Goal: Information Seeking & Learning: Learn about a topic

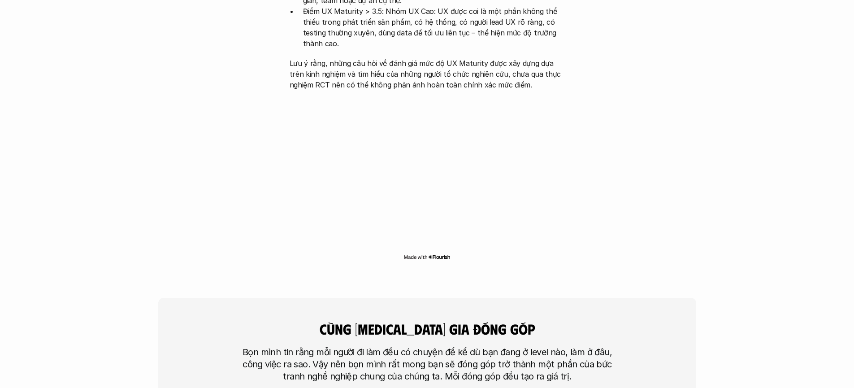
scroll to position [1980, 0]
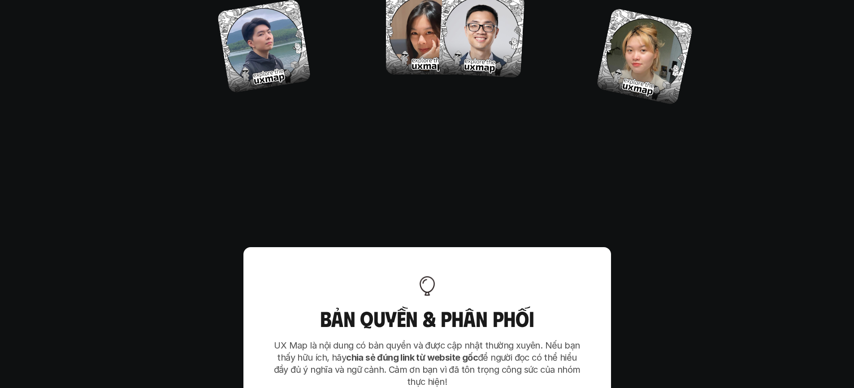
scroll to position [5372, 0]
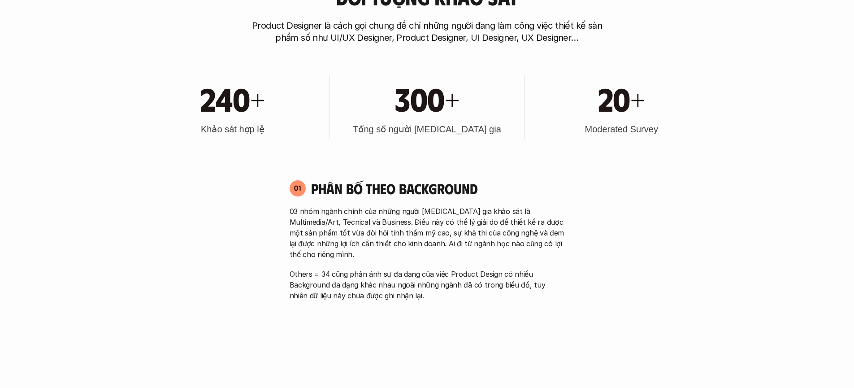
scroll to position [549, 0]
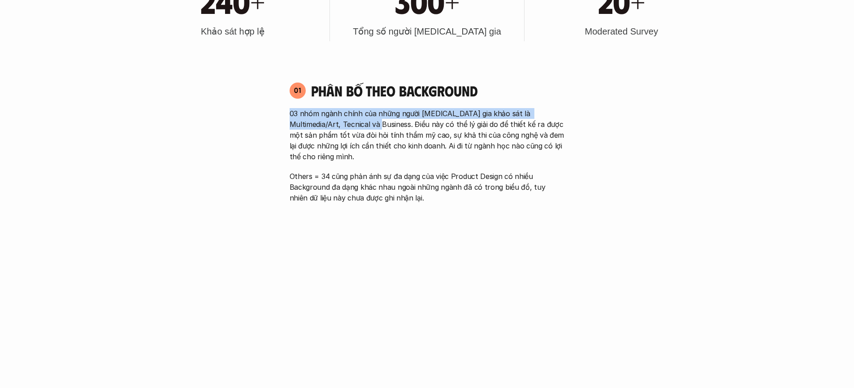
drag, startPoint x: 285, startPoint y: 112, endPoint x: 363, endPoint y: 123, distance: 78.4
click at [363, 123] on div "01 Phân bố theo background 03 nhóm ngành chính của những người tham gia khảo sá…" at bounding box center [426, 142] width 291 height 121
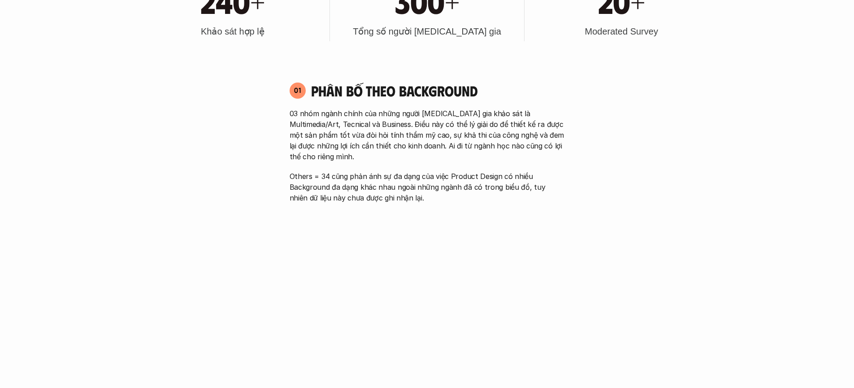
click at [376, 124] on p "03 nhóm ngành chính của những người [MEDICAL_DATA] gia khảo sát là Multimedia/A…" at bounding box center [426, 135] width 275 height 54
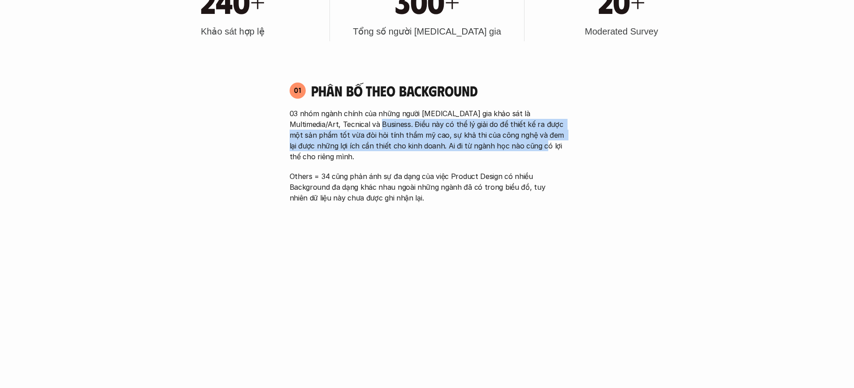
drag, startPoint x: 369, startPoint y: 124, endPoint x: 514, endPoint y: 142, distance: 146.3
click at [513, 142] on p "03 nhóm ngành chính của những người [MEDICAL_DATA] gia khảo sát là Multimedia/A…" at bounding box center [426, 135] width 275 height 54
click at [514, 142] on p "03 nhóm ngành chính của những người [MEDICAL_DATA] gia khảo sát là Multimedia/A…" at bounding box center [426, 135] width 275 height 54
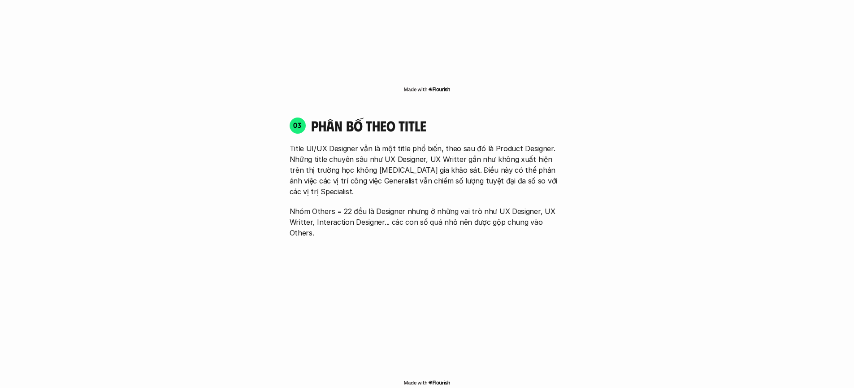
scroll to position [1251, 0]
drag, startPoint x: 397, startPoint y: 138, endPoint x: 511, endPoint y: 138, distance: 114.3
click at [511, 142] on p "Title UI/UX Designer vẫn là một title phổ biến, theo sau đó là Product Designer…" at bounding box center [426, 169] width 275 height 54
click at [471, 142] on p "Title UI/UX Designer vẫn là một title phổ biến, theo sau đó là Product Designer…" at bounding box center [426, 169] width 275 height 54
drag, startPoint x: 457, startPoint y: 137, endPoint x: 411, endPoint y: 148, distance: 48.0
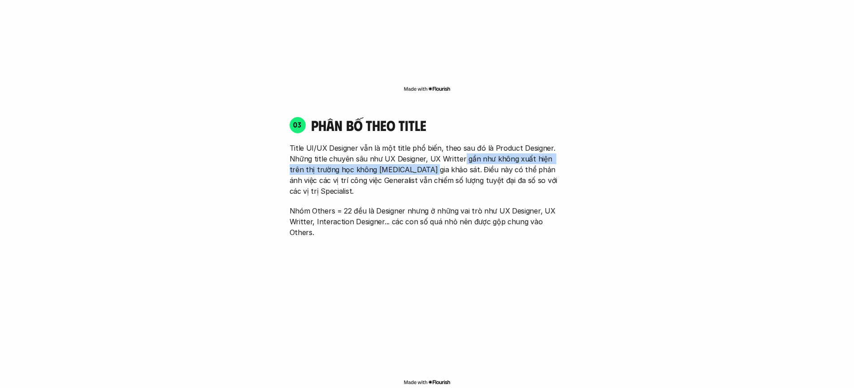
click at [411, 148] on p "Title UI/UX Designer vẫn là một title phổ biến, theo sau đó là Product Designer…" at bounding box center [426, 169] width 275 height 54
drag, startPoint x: 389, startPoint y: 149, endPoint x: 341, endPoint y: 147, distance: 48.0
click at [341, 147] on p "Title UI/UX Designer vẫn là một title phổ biến, theo sau đó là Product Designer…" at bounding box center [426, 169] width 275 height 54
click at [378, 150] on p "Title UI/UX Designer vẫn là một title phổ biến, theo sau đó là Product Designer…" at bounding box center [426, 169] width 275 height 54
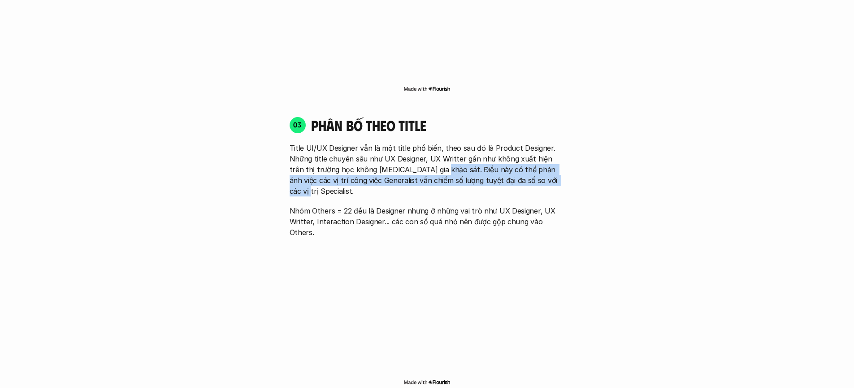
drag, startPoint x: 419, startPoint y: 147, endPoint x: 545, endPoint y: 155, distance: 125.7
click at [545, 155] on p "Title UI/UX Designer vẫn là một title phổ biến, theo sau đó là Product Designer…" at bounding box center [426, 169] width 275 height 54
click at [443, 156] on p "Title UI/UX Designer vẫn là một title phổ biến, theo sau đó là Product Designer…" at bounding box center [426, 169] width 275 height 54
drag, startPoint x: 356, startPoint y: 155, endPoint x: 543, endPoint y: 164, distance: 187.5
click at [543, 164] on p "Title UI/UX Designer vẫn là một title phổ biến, theo sau đó là Product Designer…" at bounding box center [426, 169] width 275 height 54
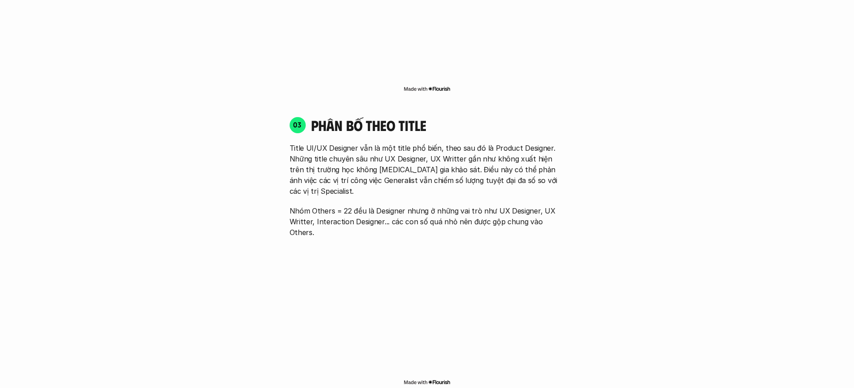
click at [370, 158] on p "Title UI/UX Designer vẫn là một title phổ biến, theo sau đó là Product Designer…" at bounding box center [426, 169] width 275 height 54
drag, startPoint x: 324, startPoint y: 158, endPoint x: 357, endPoint y: 160, distance: 32.7
click at [357, 160] on p "Title UI/UX Designer vẫn là một title phổ biến, theo sau đó là Product Designer…" at bounding box center [426, 169] width 275 height 54
click at [471, 164] on div "Title UI/UX Designer vẫn là một title phổ biến, theo sau đó là Product Designer…" at bounding box center [426, 189] width 275 height 95
drag, startPoint x: 382, startPoint y: 157, endPoint x: 552, endPoint y: 156, distance: 170.7
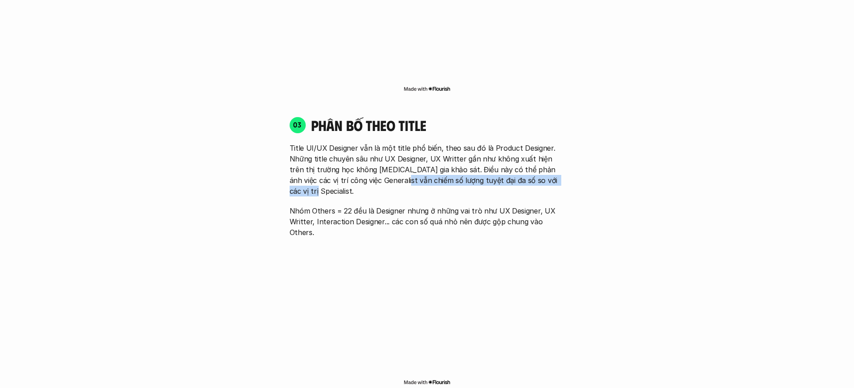
click at [552, 156] on p "Title UI/UX Designer vẫn là một title phổ biến, theo sau đó là Product Designer…" at bounding box center [426, 169] width 275 height 54
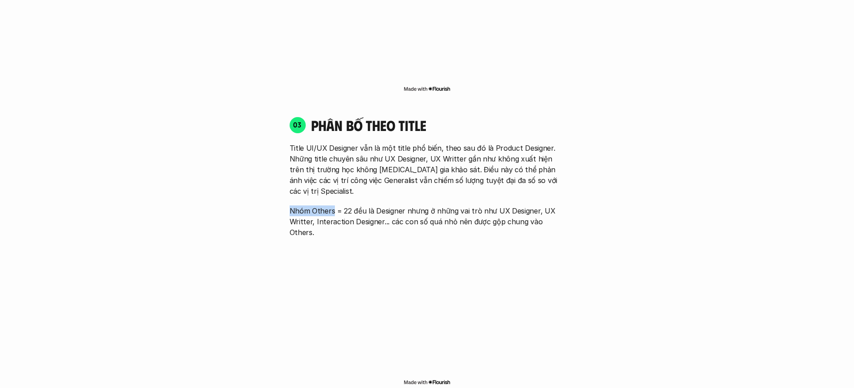
drag, startPoint x: 296, startPoint y: 177, endPoint x: 333, endPoint y: 177, distance: 37.6
click at [333, 177] on div "03 phân bố theo title Title UI/UX Designer vẫn là một title phổ biến, theo sau …" at bounding box center [426, 176] width 291 height 121
click at [342, 205] on p "Nhóm Others = 22 đều là Designer nhưng ở những vai trò như UX Designer, UX Writ…" at bounding box center [426, 221] width 275 height 32
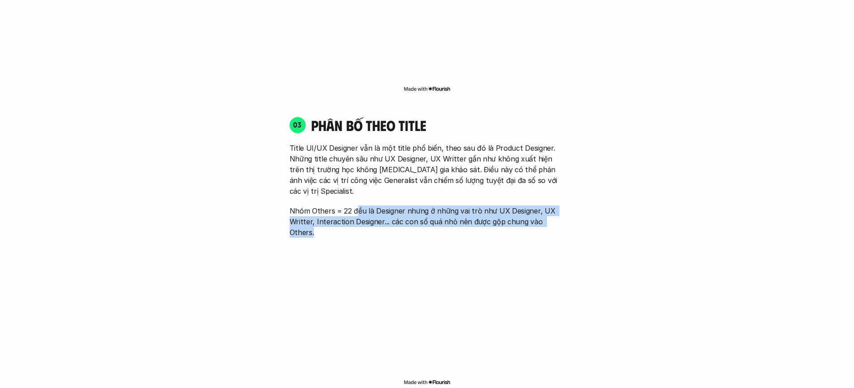
drag, startPoint x: 355, startPoint y: 178, endPoint x: 565, endPoint y: 192, distance: 210.1
click at [565, 192] on div "03 phân bố theo title Title UI/UX Designer vẫn là một title phổ biến, theo sau …" at bounding box center [426, 176] width 291 height 121
click at [515, 205] on p "Nhóm Others = 22 đều là Designer nhưng ở những vai trò như UX Designer, UX Writ…" at bounding box center [426, 221] width 275 height 32
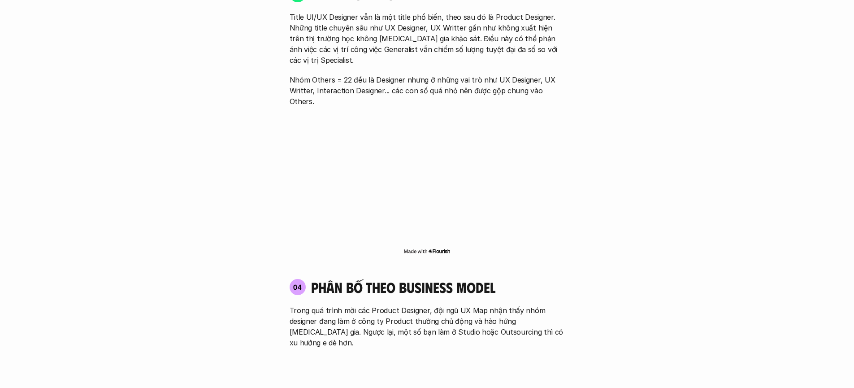
scroll to position [1400, 0]
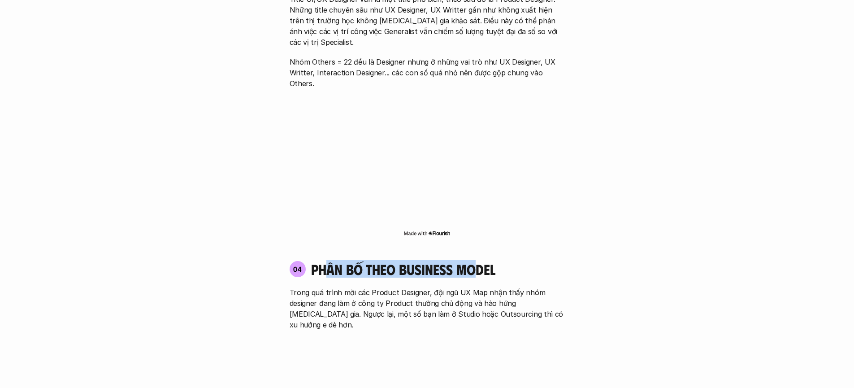
drag, startPoint x: 368, startPoint y: 221, endPoint x: 477, endPoint y: 224, distance: 108.9
click at [477, 260] on h4 "phân bố theo business model" at bounding box center [403, 268] width 184 height 17
click at [476, 260] on h4 "phân bố theo business model" at bounding box center [403, 268] width 184 height 17
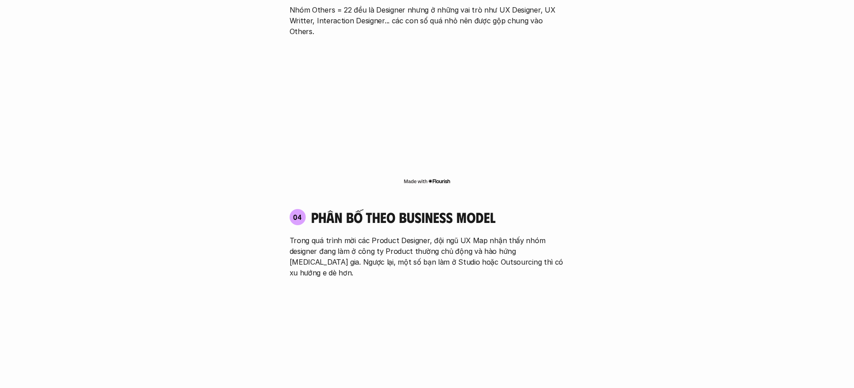
scroll to position [1453, 0]
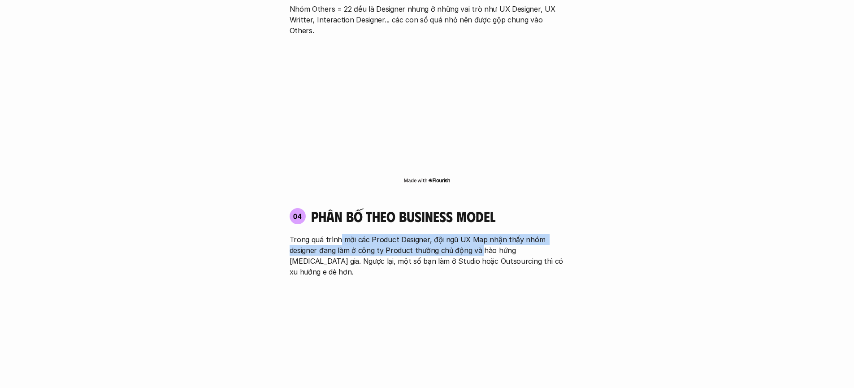
drag, startPoint x: 337, startPoint y: 195, endPoint x: 479, endPoint y: 205, distance: 141.9
click at [479, 234] on p "Trong quá trình mời các Product Designer, đội ngũ UX Map nhận thấy nhóm designe…" at bounding box center [426, 255] width 275 height 43
click at [475, 234] on p "Trong quá trình mời các Product Designer, đội ngũ UX Map nhận thấy nhóm designe…" at bounding box center [426, 255] width 275 height 43
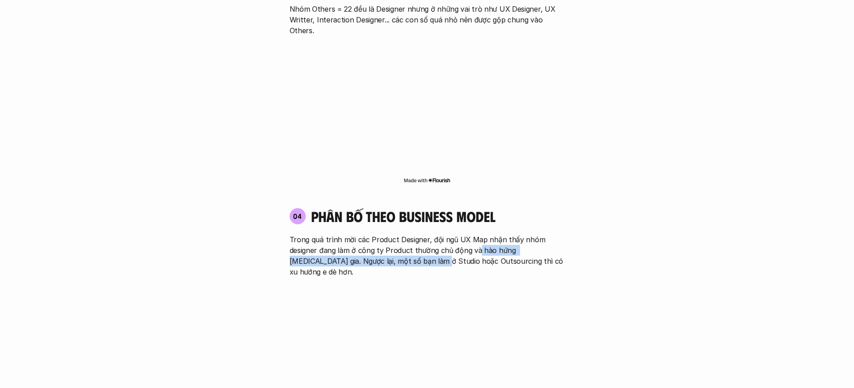
drag, startPoint x: 475, startPoint y: 207, endPoint x: 407, endPoint y: 218, distance: 69.5
click at [407, 234] on p "Trong quá trình mời các Product Designer, đội ngũ UX Map nhận thấy nhóm designe…" at bounding box center [426, 255] width 275 height 43
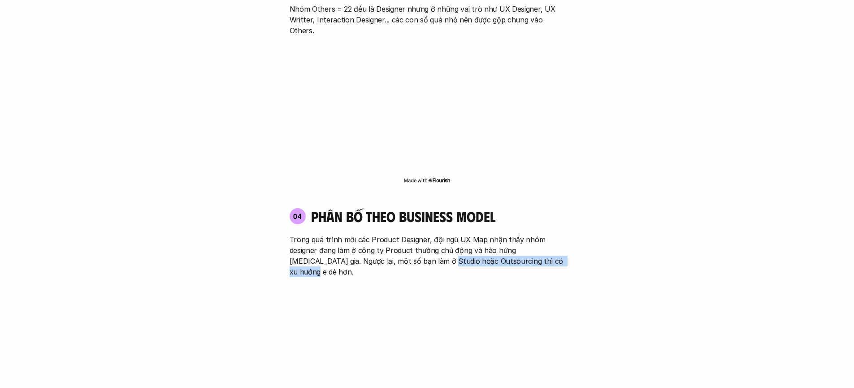
drag, startPoint x: 415, startPoint y: 217, endPoint x: 548, endPoint y: 224, distance: 132.8
click at [548, 224] on div "04 phân bố theo business model Trong quá trình mời các Product Designer, đội ng…" at bounding box center [426, 307] width 291 height 218
click at [508, 234] on p "Trong quá trình mời các Product Designer, đội ngũ UX Map nhận thấy nhóm designe…" at bounding box center [426, 255] width 275 height 43
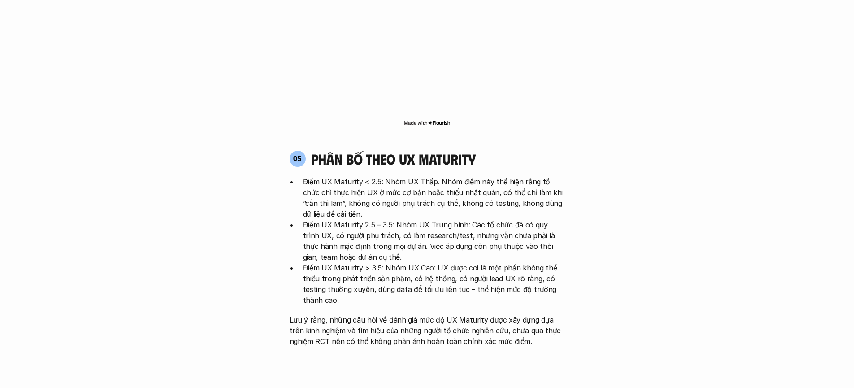
scroll to position [1733, 0]
drag, startPoint x: 419, startPoint y: 105, endPoint x: 475, endPoint y: 108, distance: 56.1
click at [475, 151] on div "05 phân bố theo ux maturity" at bounding box center [426, 159] width 275 height 17
click at [476, 177] on p "Điểm UX Maturity < 2.5: Nhóm UX Thấp. Nhóm điểm này thể hiện rằng tổ chức chỉ t…" at bounding box center [434, 198] width 262 height 43
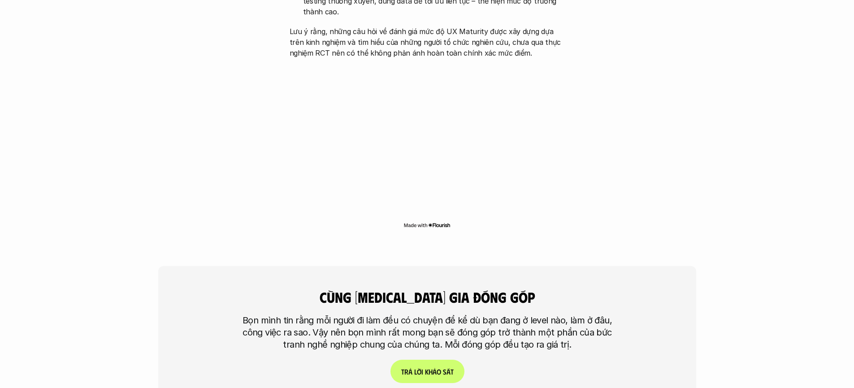
scroll to position [2022, 0]
click at [435, 221] on img at bounding box center [426, 224] width 47 height 7
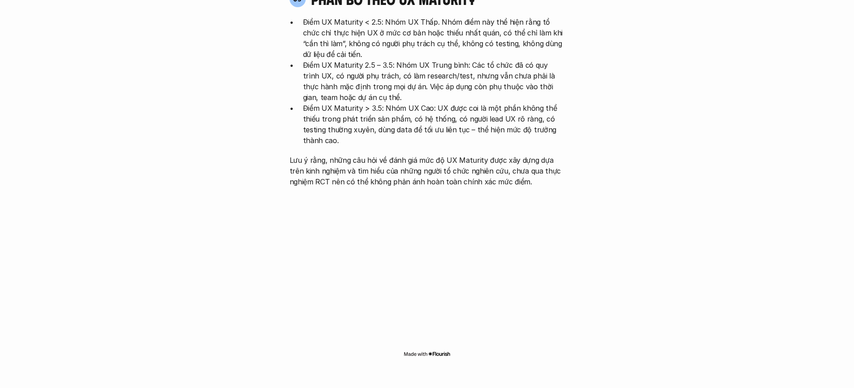
scroll to position [2196, 0]
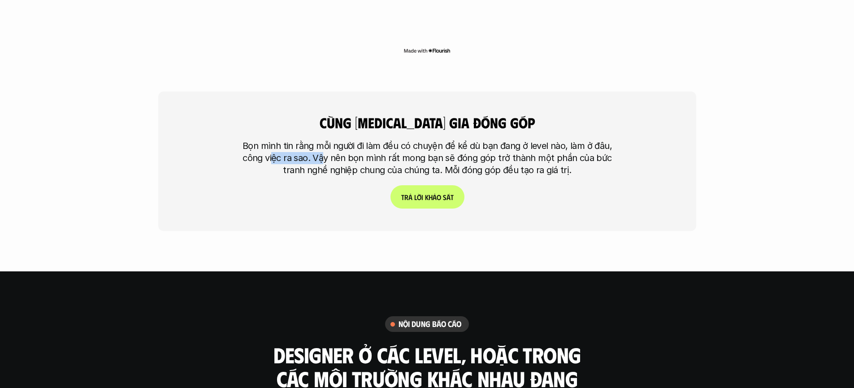
drag, startPoint x: 275, startPoint y: 104, endPoint x: 343, endPoint y: 105, distance: 68.1
click at [332, 140] on p "Bọn mình tin rằng mỗi người đi làm đều có chuyện để kể dù bạn đang ở level nào,…" at bounding box center [427, 158] width 381 height 36
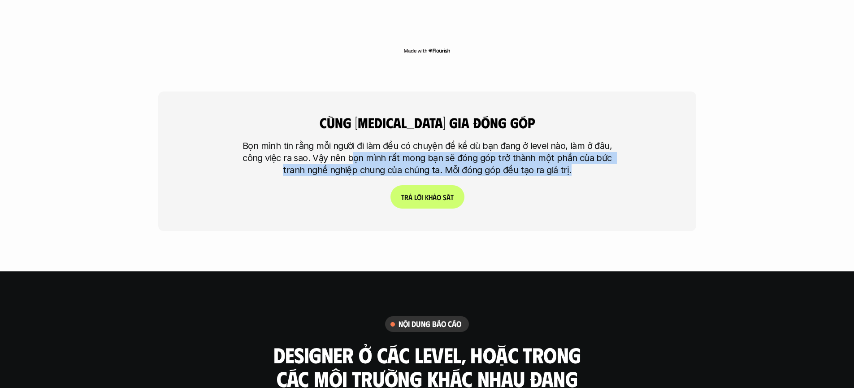
drag, startPoint x: 356, startPoint y: 105, endPoint x: 571, endPoint y: 117, distance: 215.0
click at [571, 140] on p "Bọn mình tin rằng mỗi người đi làm đều có chuyện để kể dù bạn đang ở level nào,…" at bounding box center [427, 158] width 381 height 36
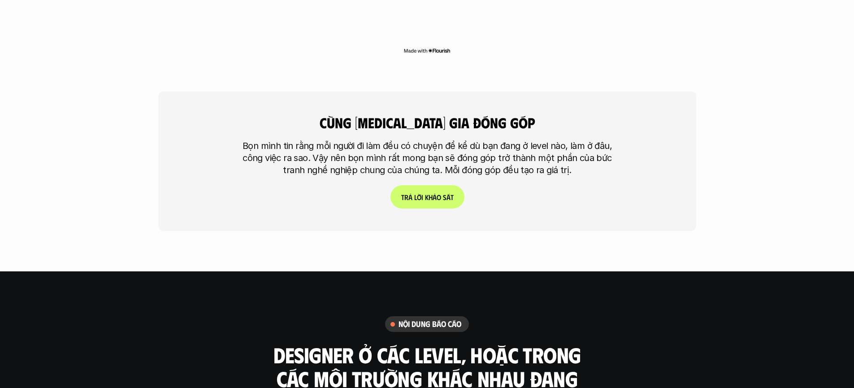
click at [485, 140] on p "Bọn mình tin rằng mỗi người đi làm đều có chuyện để kể dù bạn đang ở level nào,…" at bounding box center [427, 158] width 381 height 36
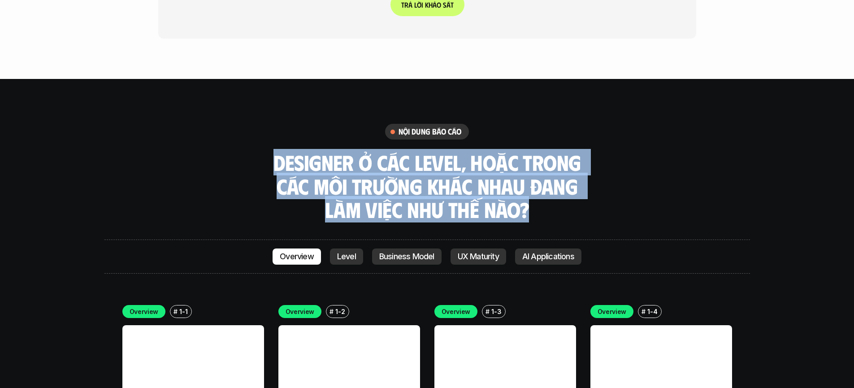
drag, startPoint x: 276, startPoint y: 109, endPoint x: 558, endPoint y: 159, distance: 287.1
click at [560, 159] on h3 "Designer ở các level, hoặc trong các môi trường khác nhau đang làm việc như thế…" at bounding box center [427, 186] width 314 height 71
click at [558, 159] on h3 "Designer ở các level, hoặc trong các môi trường khác nhau đang làm việc như thế…" at bounding box center [427, 186] width 314 height 71
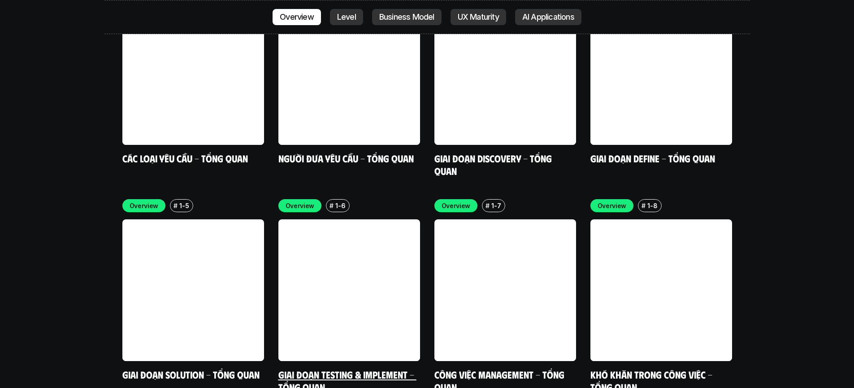
scroll to position [2738, 0]
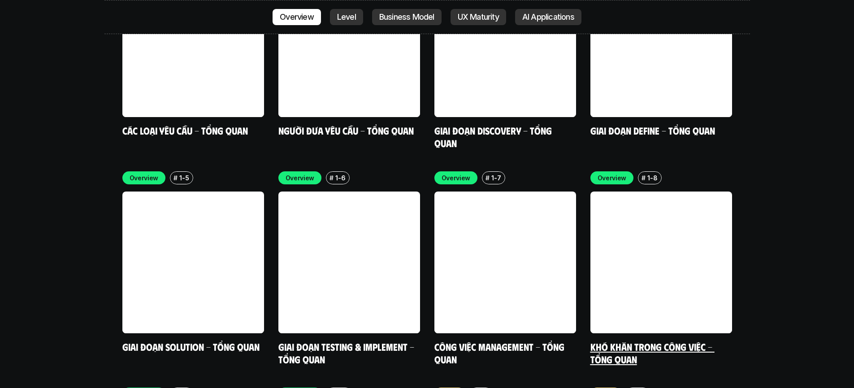
click at [617, 173] on p "Overview" at bounding box center [611, 177] width 29 height 9
click at [641, 229] on link at bounding box center [661, 262] width 142 height 142
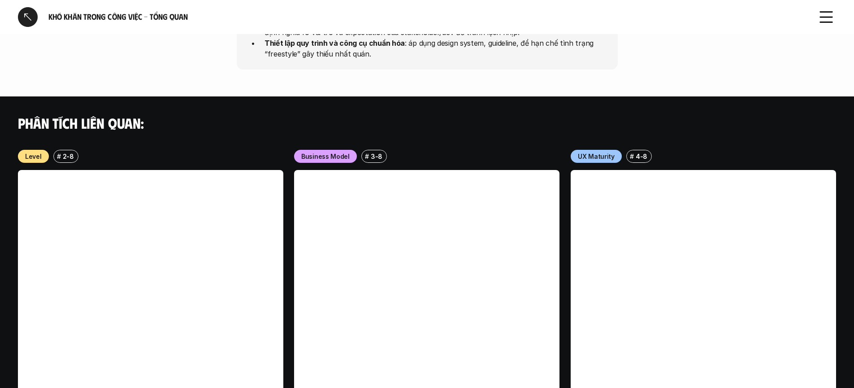
scroll to position [848, 0]
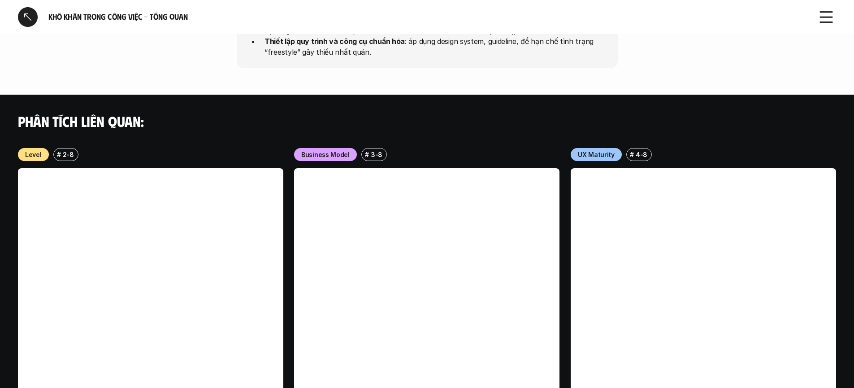
click at [466, 172] on link at bounding box center [426, 300] width 265 height 265
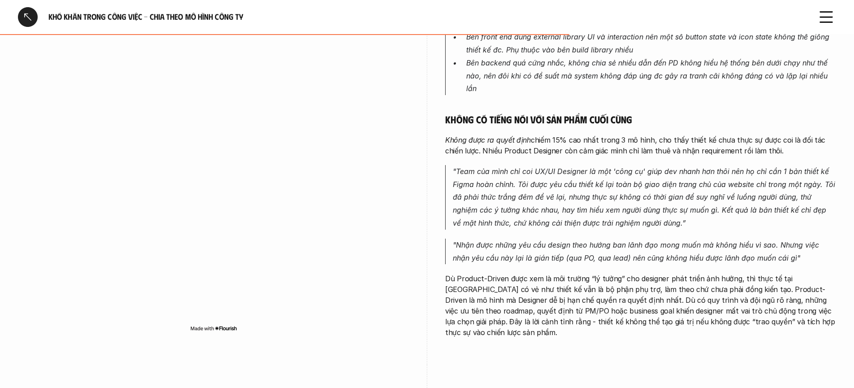
scroll to position [750, 0]
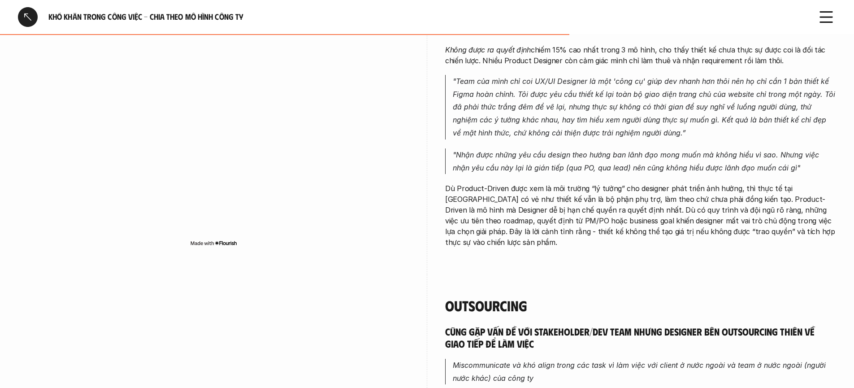
scroll to position [848, 0]
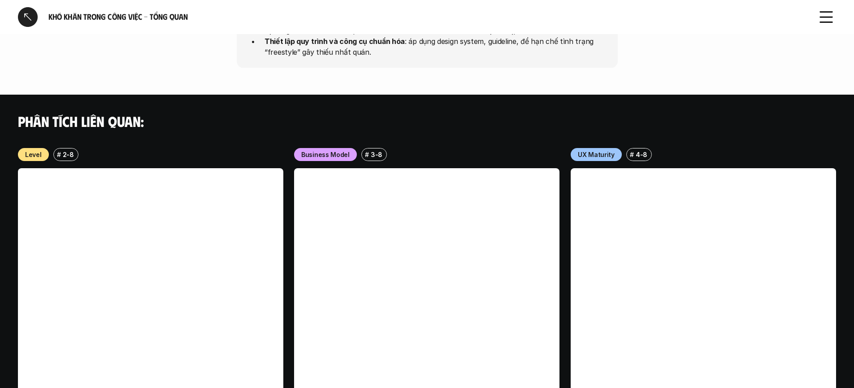
click at [27, 15] on div at bounding box center [28, 17] width 20 height 20
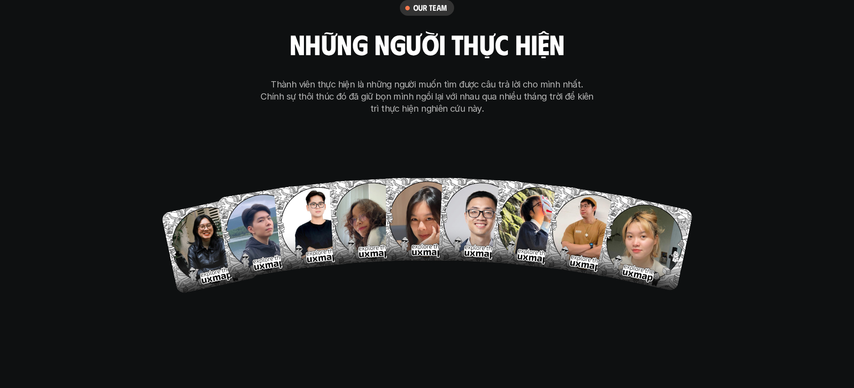
scroll to position [5184, 0]
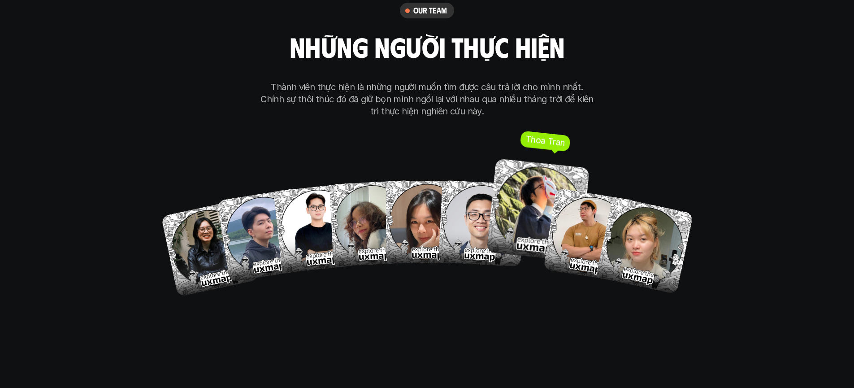
click at [522, 177] on img at bounding box center [537, 209] width 103 height 103
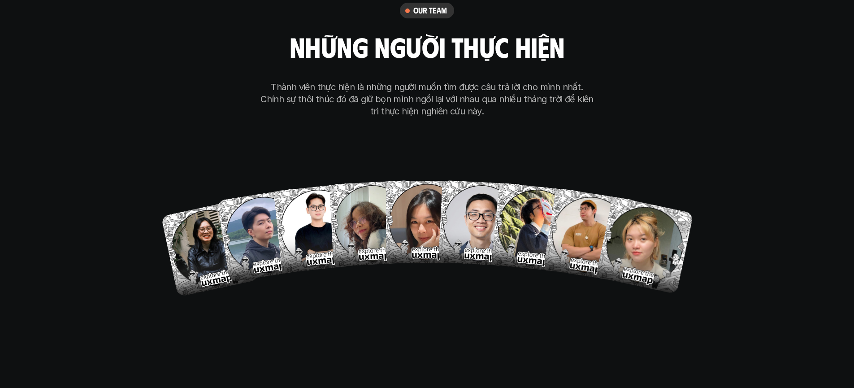
scroll to position [5014, 0]
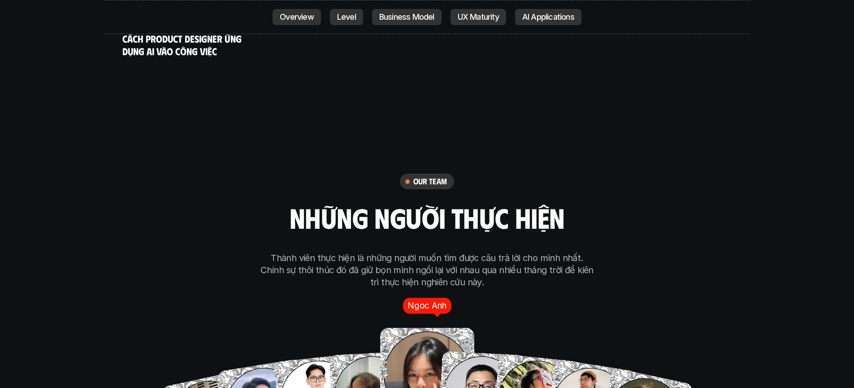
click at [424, 328] on img at bounding box center [426, 375] width 94 height 94
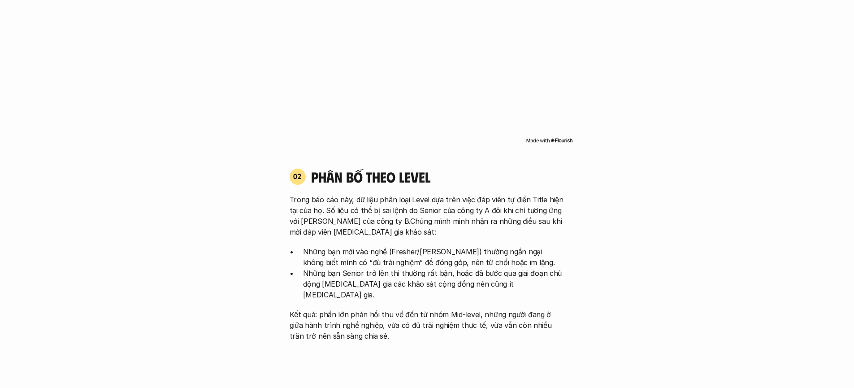
scroll to position [0, 0]
